Goal: Task Accomplishment & Management: Use online tool/utility

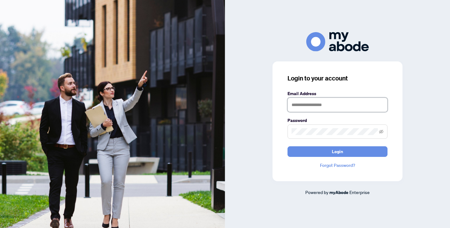
click at [316, 106] on input "text" at bounding box center [337, 105] width 100 height 14
type input "**********"
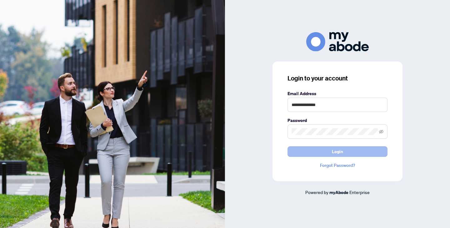
click at [337, 150] on span "Login" at bounding box center [337, 152] width 11 height 10
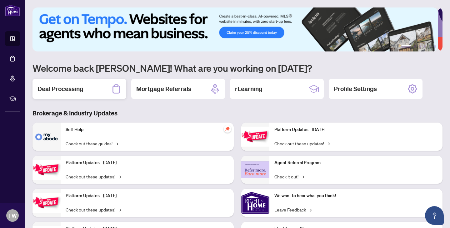
click at [80, 87] on h2 "Deal Processing" at bounding box center [60, 89] width 46 height 9
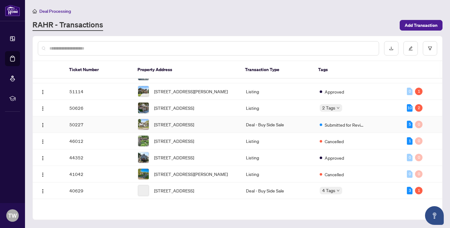
scroll to position [46, 0]
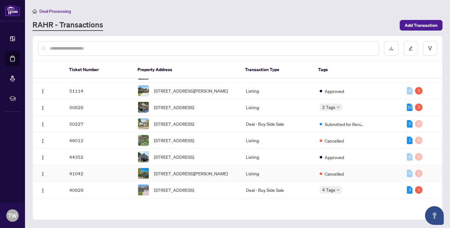
click at [101, 182] on td "41042" at bounding box center [98, 173] width 69 height 17
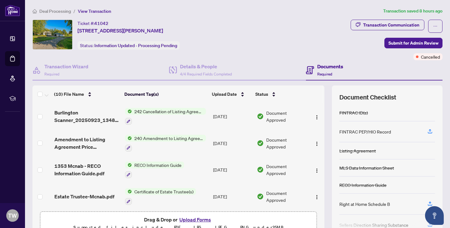
click at [141, 112] on span "242 Cancellation of Listing Agreement - Authority to Offer for Sale" at bounding box center [169, 111] width 74 height 7
click at [313, 114] on button "button" at bounding box center [317, 116] width 10 height 10
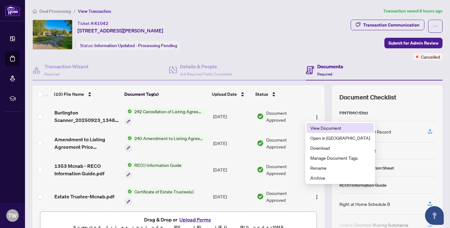
click at [325, 127] on span "View Document" at bounding box center [340, 128] width 60 height 7
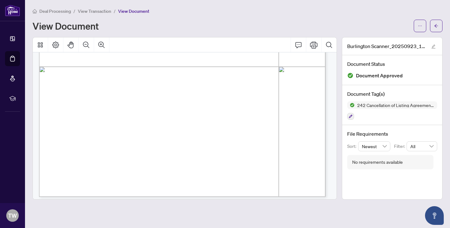
scroll to position [217, 0]
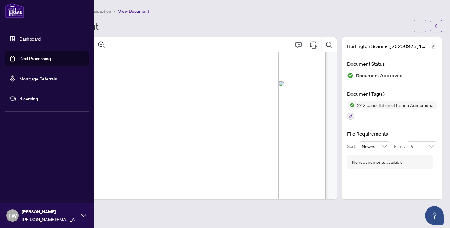
click at [16, 13] on img at bounding box center [14, 10] width 19 height 15
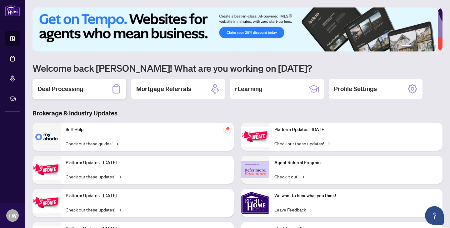
click at [76, 88] on h2 "Deal Processing" at bounding box center [60, 89] width 46 height 9
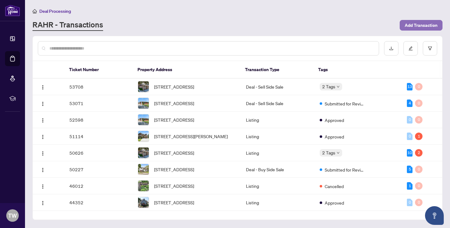
click at [409, 25] on span "Add Transaction" at bounding box center [420, 25] width 33 height 10
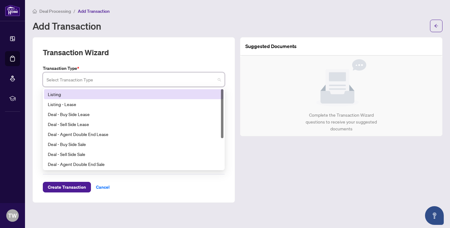
click at [170, 82] on input "search" at bounding box center [131, 81] width 169 height 14
click at [73, 95] on div "Listing" at bounding box center [134, 94] width 172 height 7
